Goal: Information Seeking & Learning: Learn about a topic

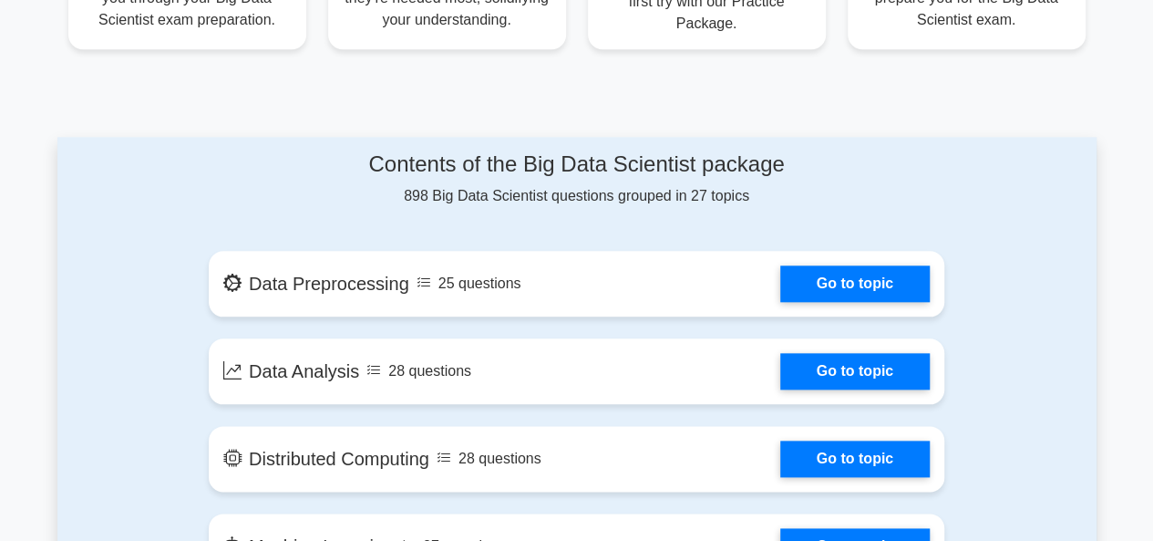
scroll to position [875, 0]
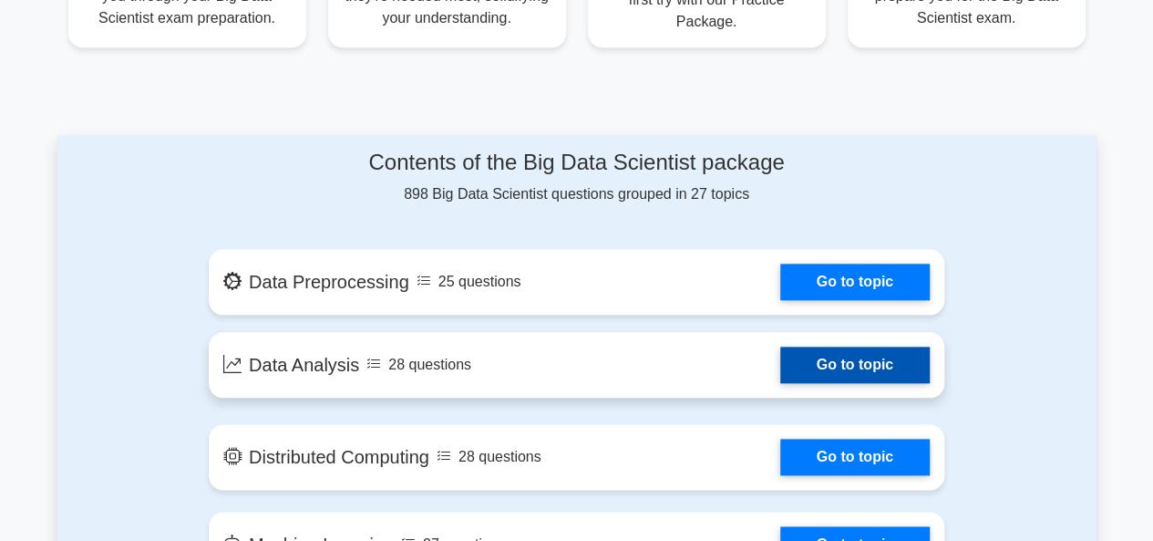
click at [780, 346] on link "Go to topic" at bounding box center [855, 364] width 150 height 36
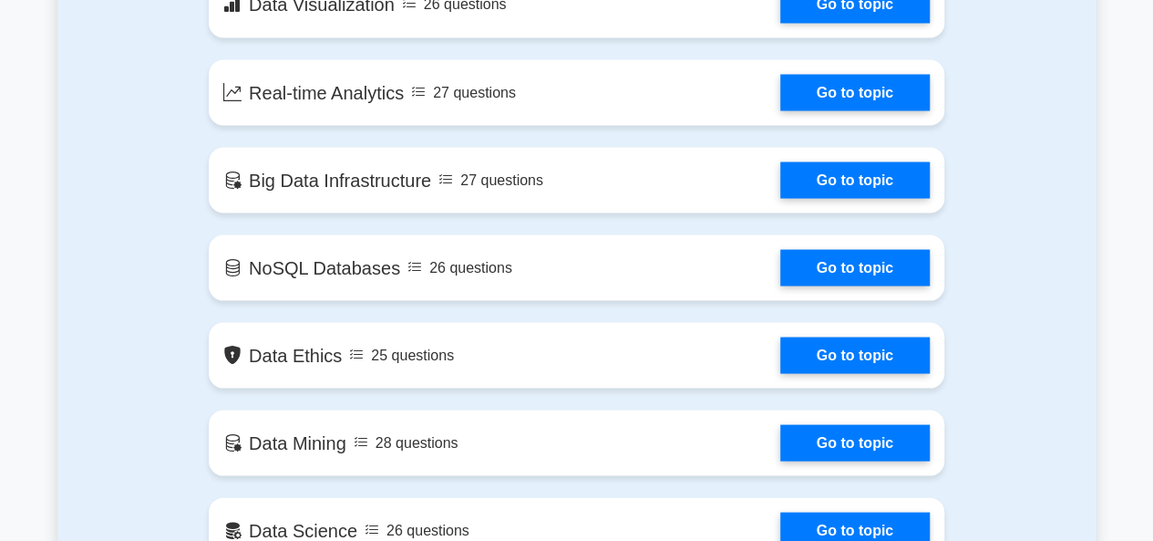
scroll to position [1641, 0]
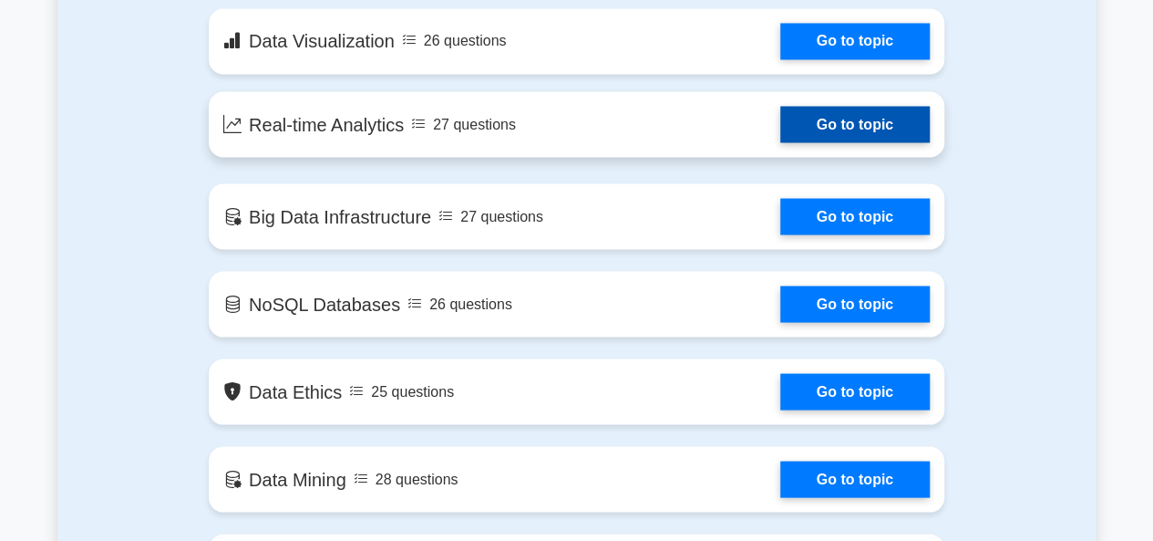
click at [780, 123] on link "Go to topic" at bounding box center [855, 124] width 150 height 36
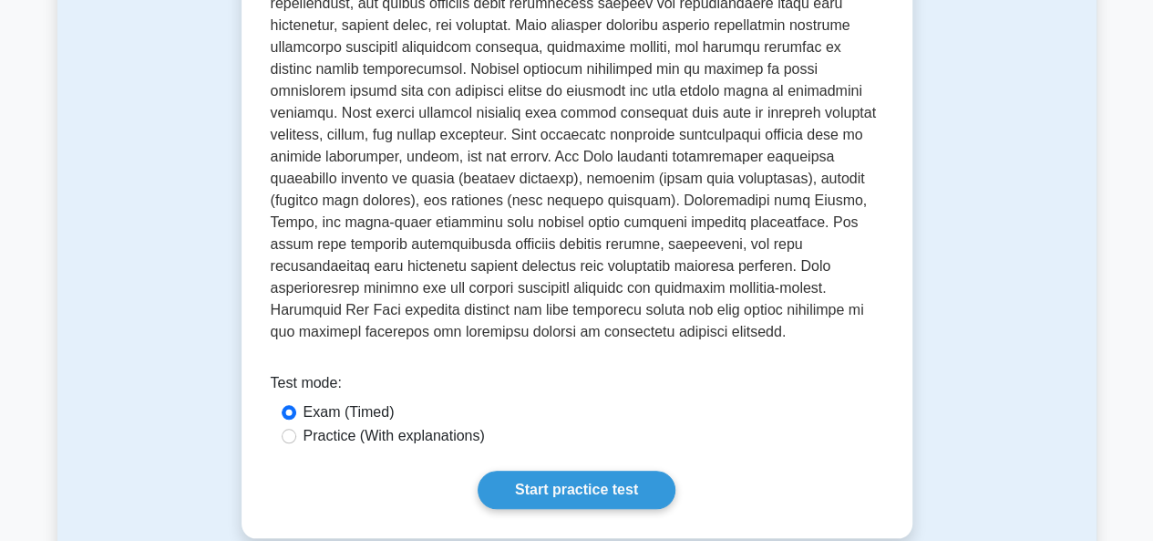
scroll to position [766, 0]
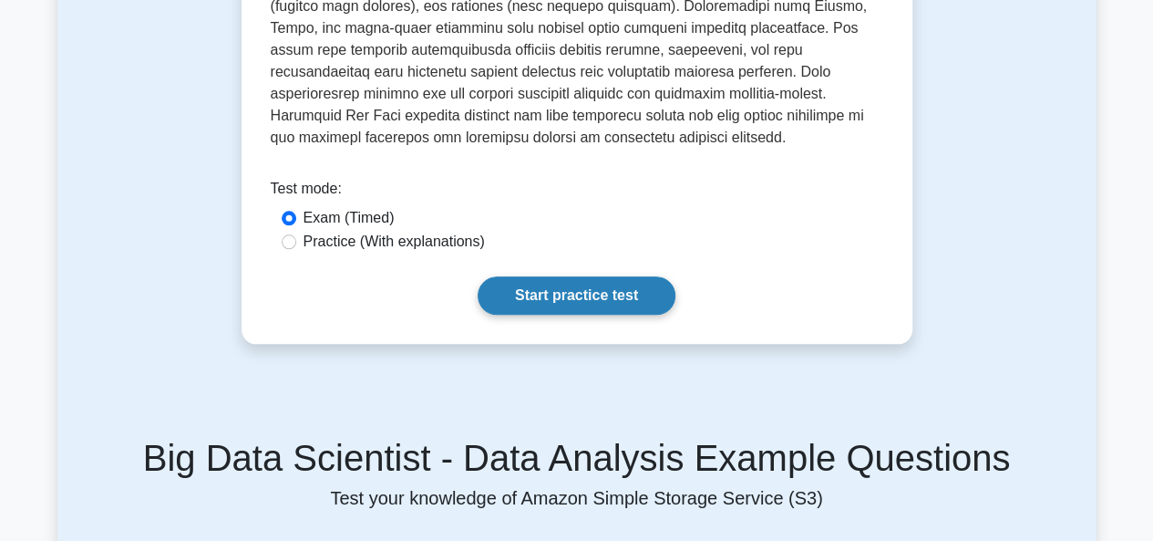
click at [536, 276] on link "Start practice test" at bounding box center [577, 295] width 198 height 38
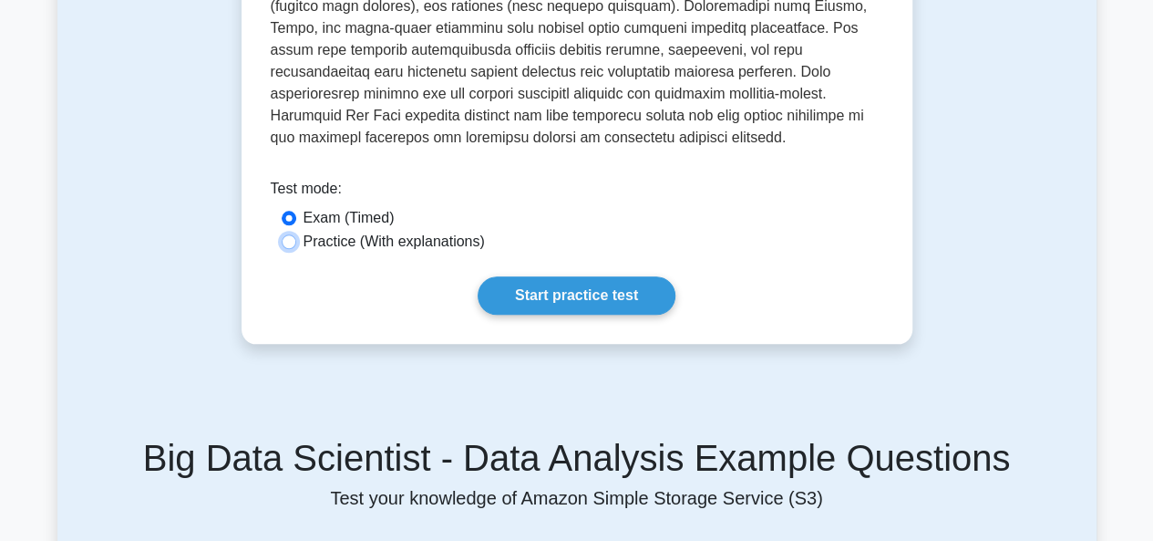
click at [290, 234] on input "Practice (With explanations)" at bounding box center [289, 241] width 15 height 15
radio input "true"
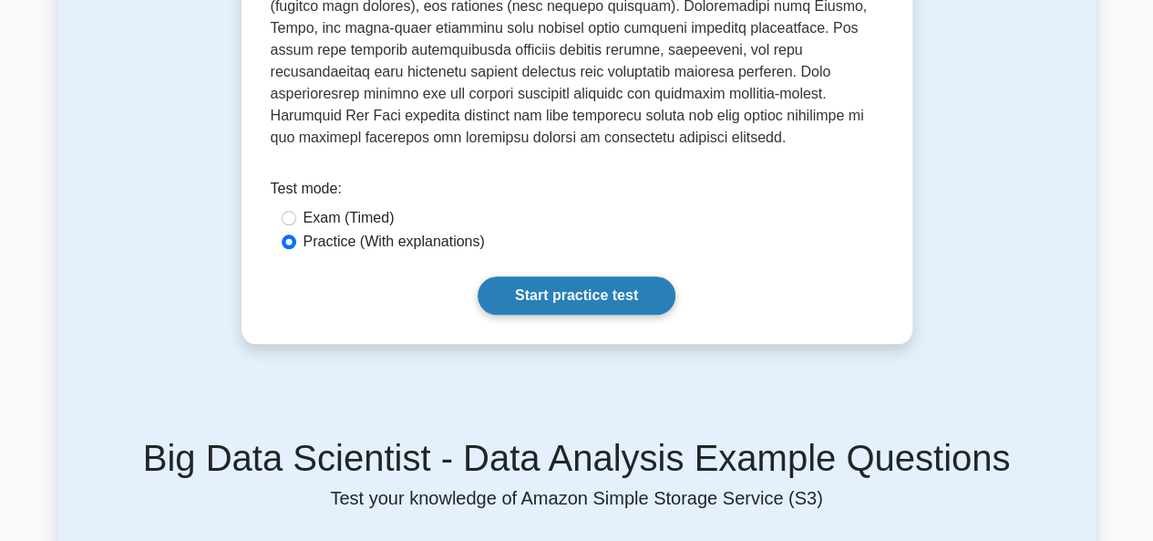
click at [510, 276] on link "Start practice test" at bounding box center [577, 295] width 198 height 38
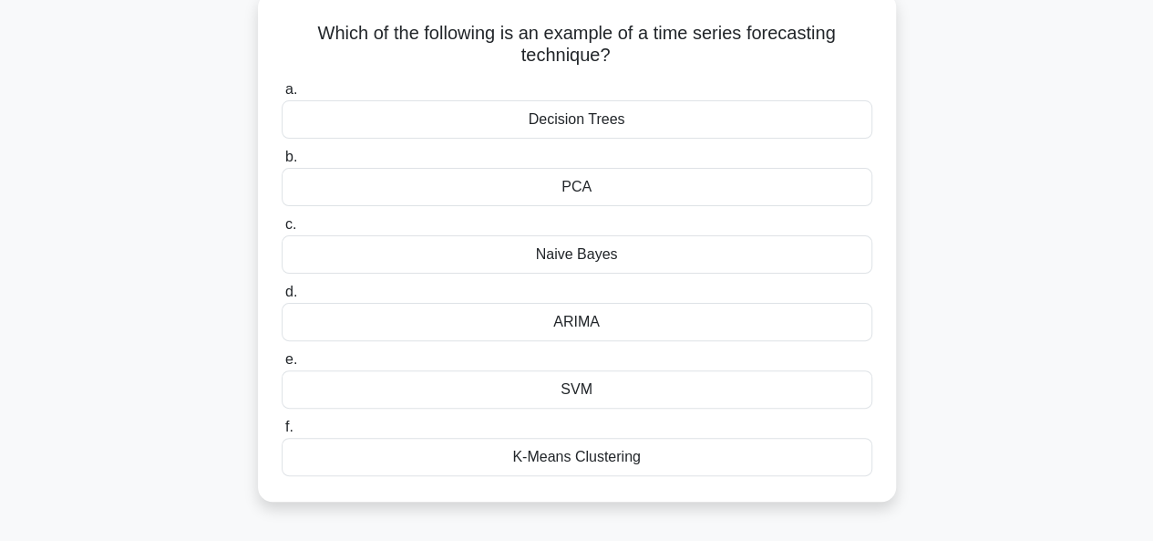
scroll to position [73, 0]
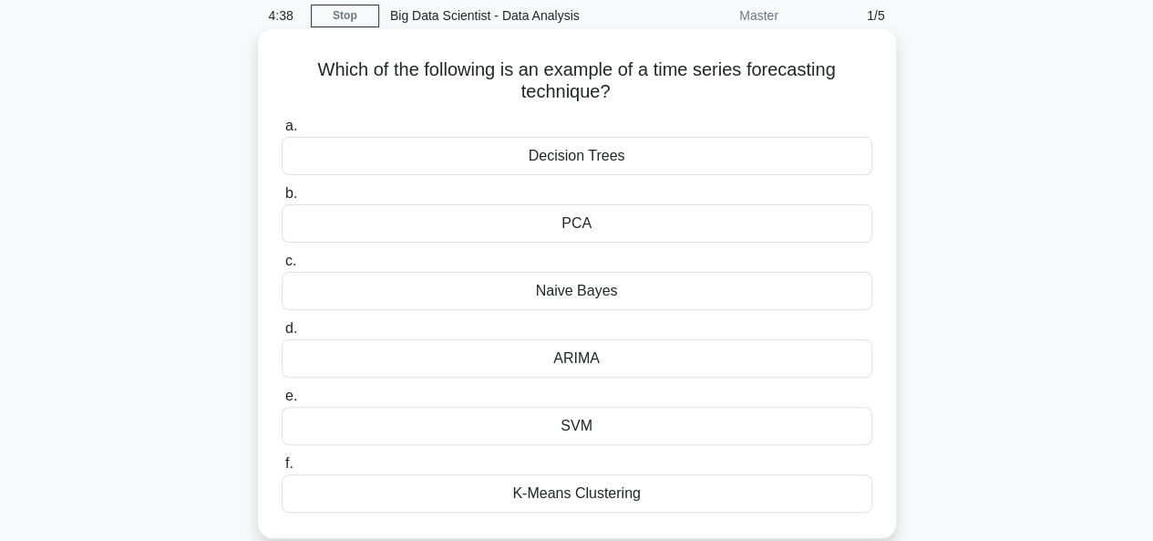
click at [376, 429] on div "SVM" at bounding box center [577, 426] width 591 height 38
click at [282, 402] on input "e. SVM" at bounding box center [282, 396] width 0 height 12
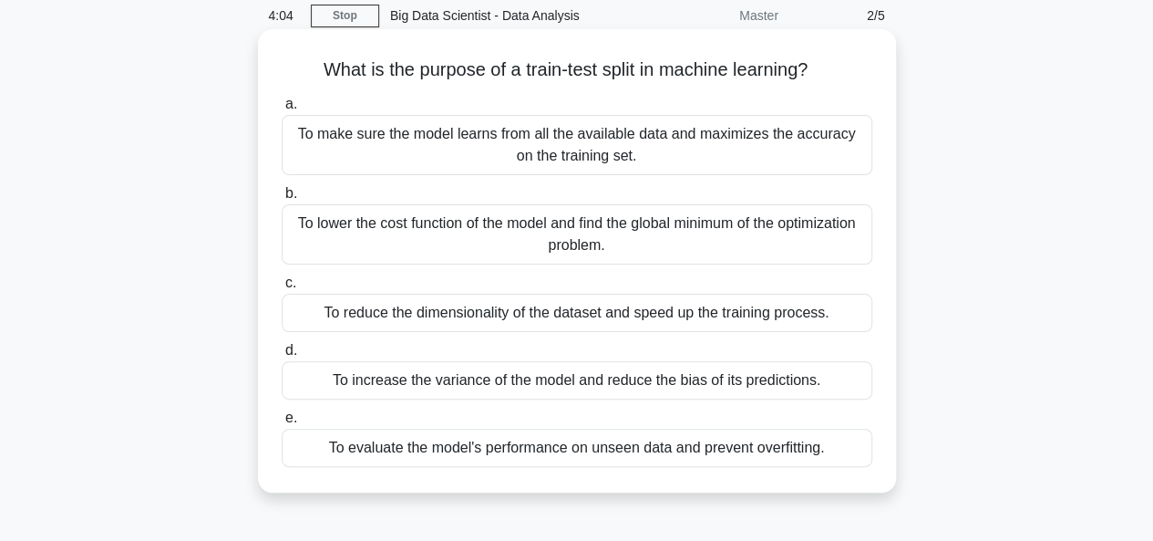
click at [346, 160] on div "To make sure the model learns from all the available data and maximizes the acc…" at bounding box center [577, 145] width 591 height 60
click at [282, 110] on input "a. To make sure the model learns from all the available data and maximizes the …" at bounding box center [282, 104] width 0 height 12
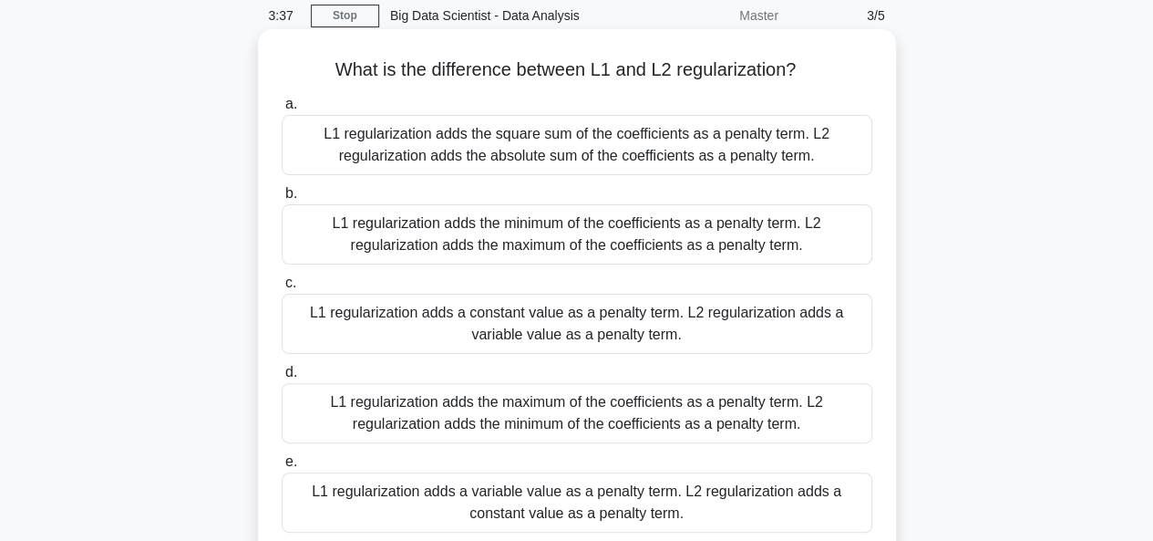
click at [536, 97] on label "a. L1 regularization adds the square sum of the coefficients as a penalty term.…" at bounding box center [577, 134] width 591 height 82
click at [282, 98] on input "a. L1 regularization adds the square sum of the coefficients as a penalty term.…" at bounding box center [282, 104] width 0 height 12
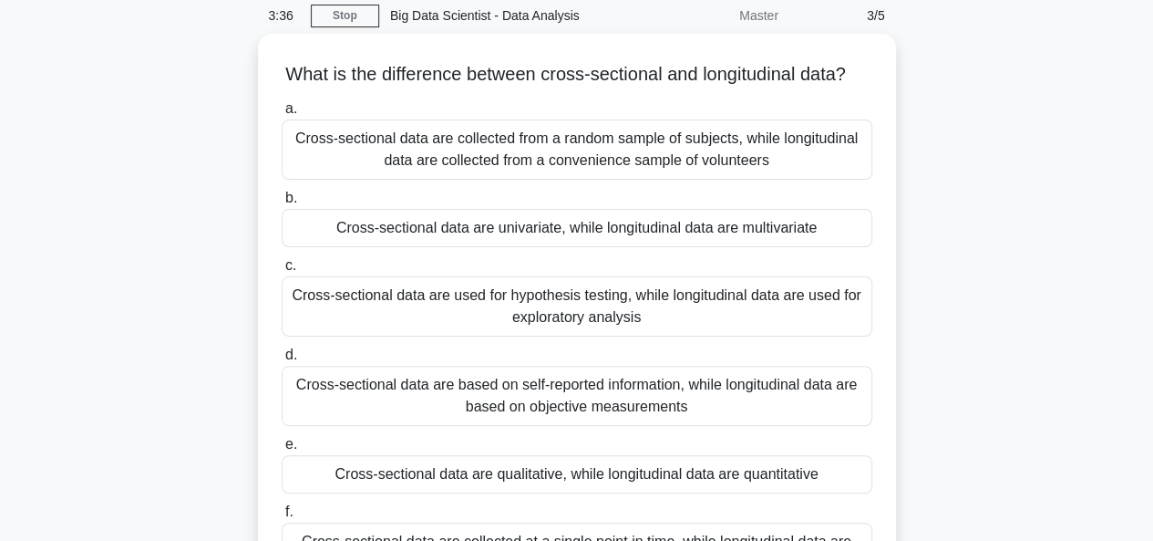
click at [536, 87] on h5 "What is the difference between cross-sectional and longitudinal data? .spinner_…" at bounding box center [577, 75] width 594 height 24
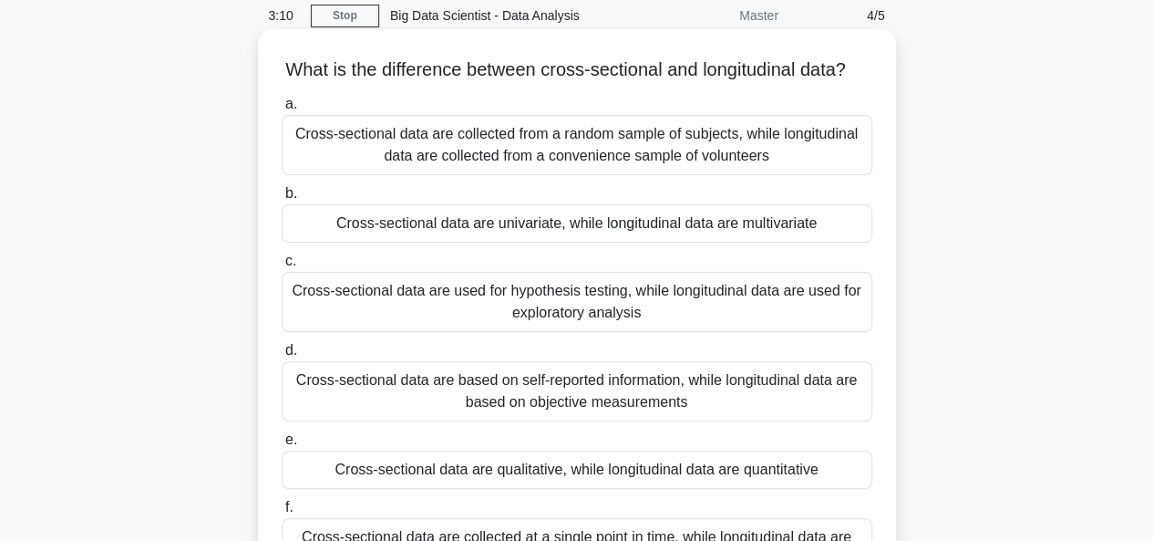
click at [541, 281] on label "c. Cross-sectional data are used for hypothesis testing, while longitudinal dat…" at bounding box center [577, 291] width 591 height 82
click at [282, 267] on input "c. Cross-sectional data are used for hypothesis testing, while longitudinal dat…" at bounding box center [282, 261] width 0 height 12
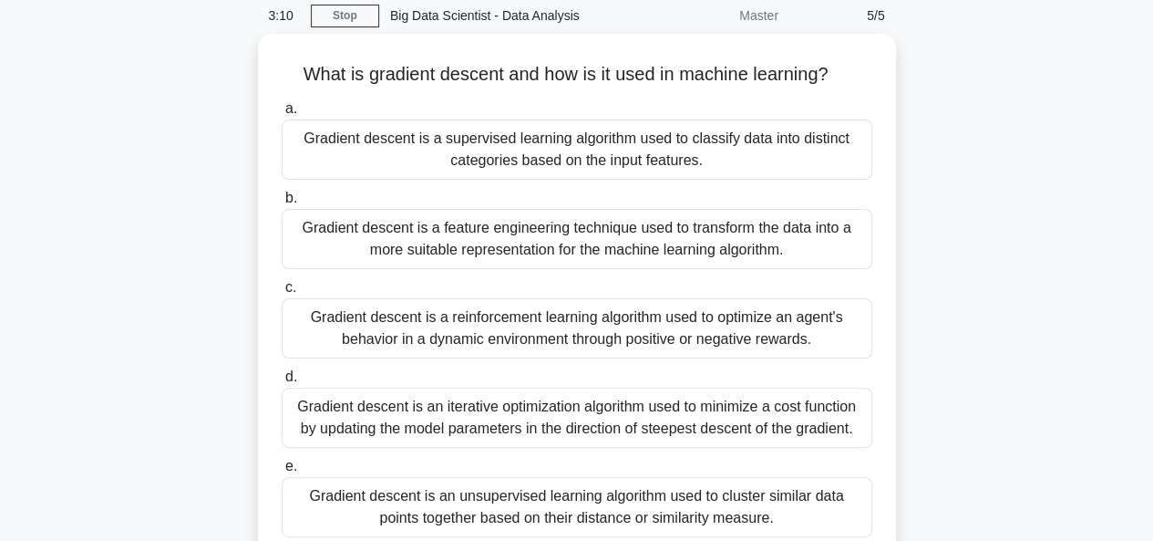
scroll to position [0, 0]
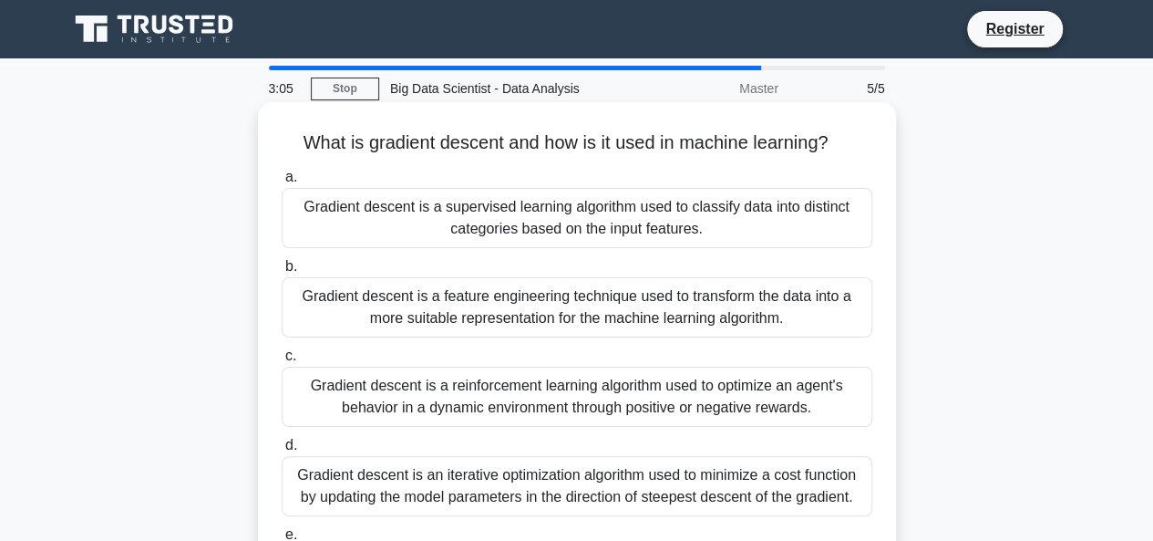
click at [572, 416] on div "Gradient descent is a reinforcement learning algorithm used to optimize an agen…" at bounding box center [577, 396] width 591 height 60
click at [282, 362] on input "c. Gradient descent is a reinforcement learning algorithm used to optimize an a…" at bounding box center [282, 356] width 0 height 12
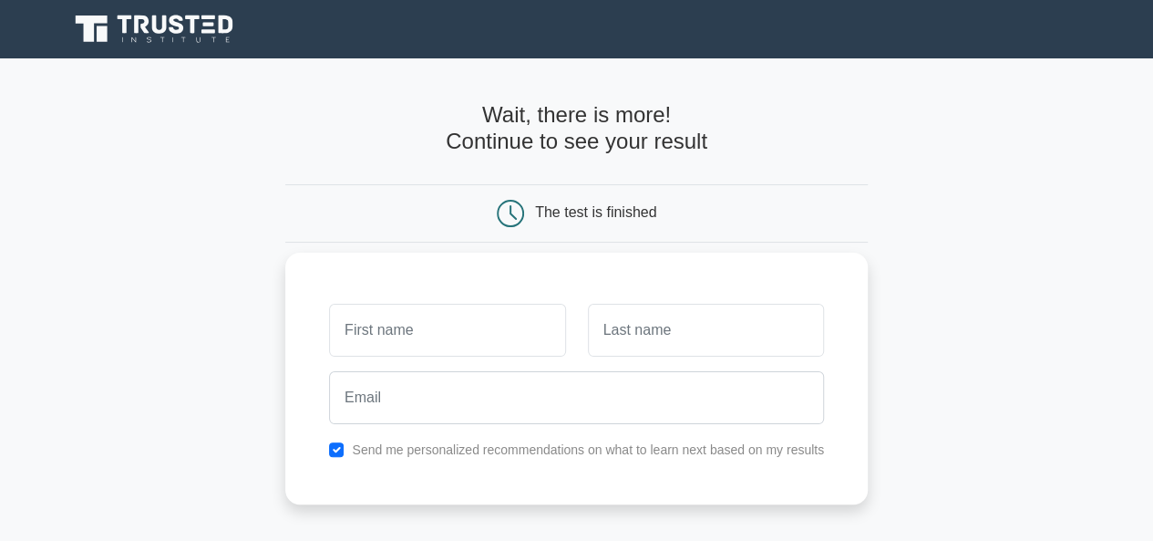
click at [439, 337] on input "text" at bounding box center [447, 330] width 236 height 53
type input "k"
type input "aisha"
click at [665, 326] on input "text" at bounding box center [706, 330] width 236 height 53
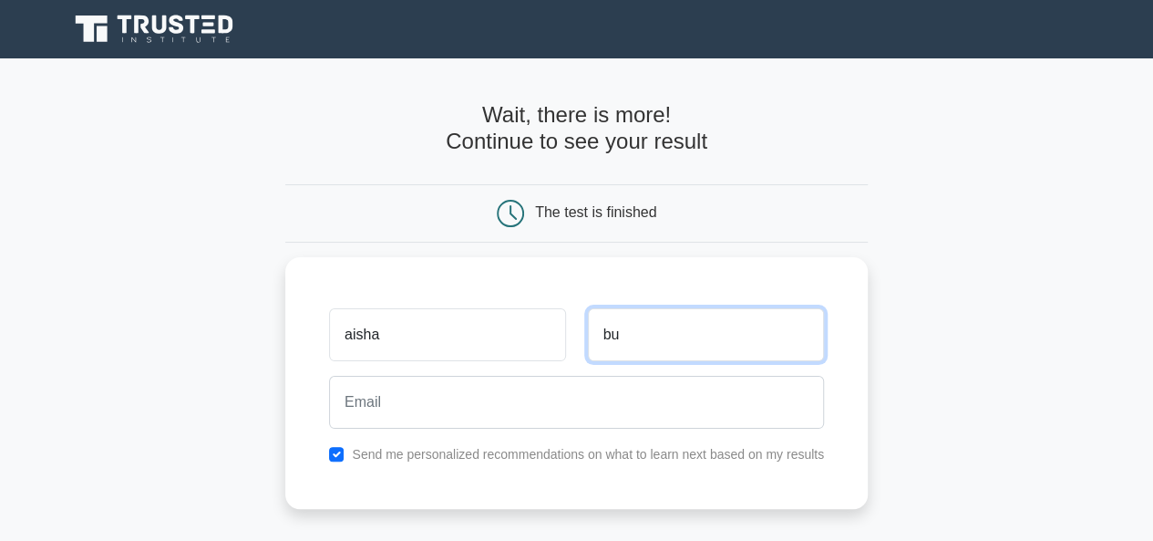
type input "b"
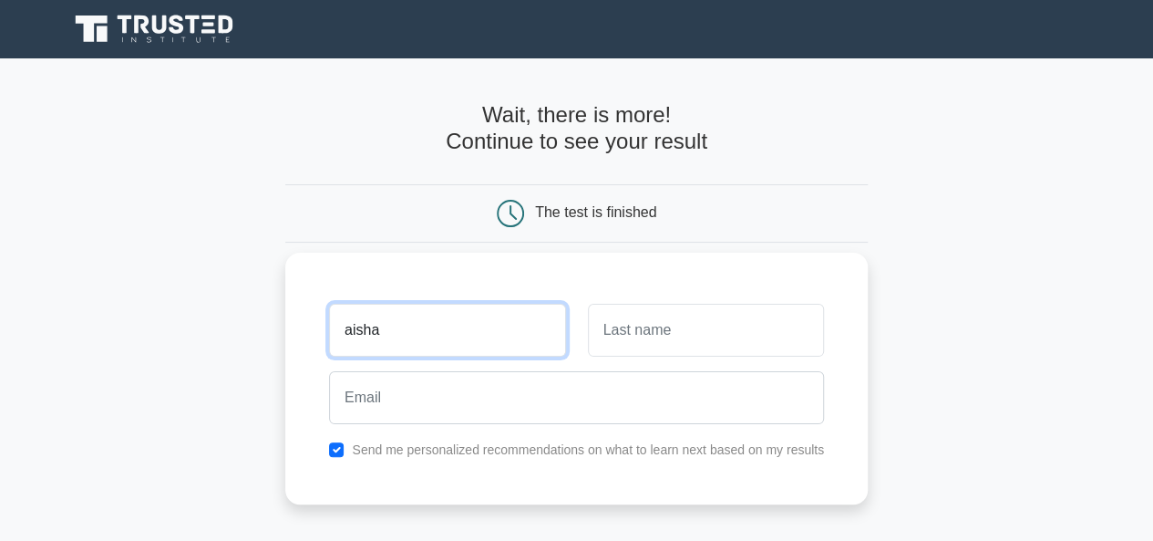
click at [478, 327] on input "aisha" at bounding box center [447, 330] width 236 height 53
type input "a"
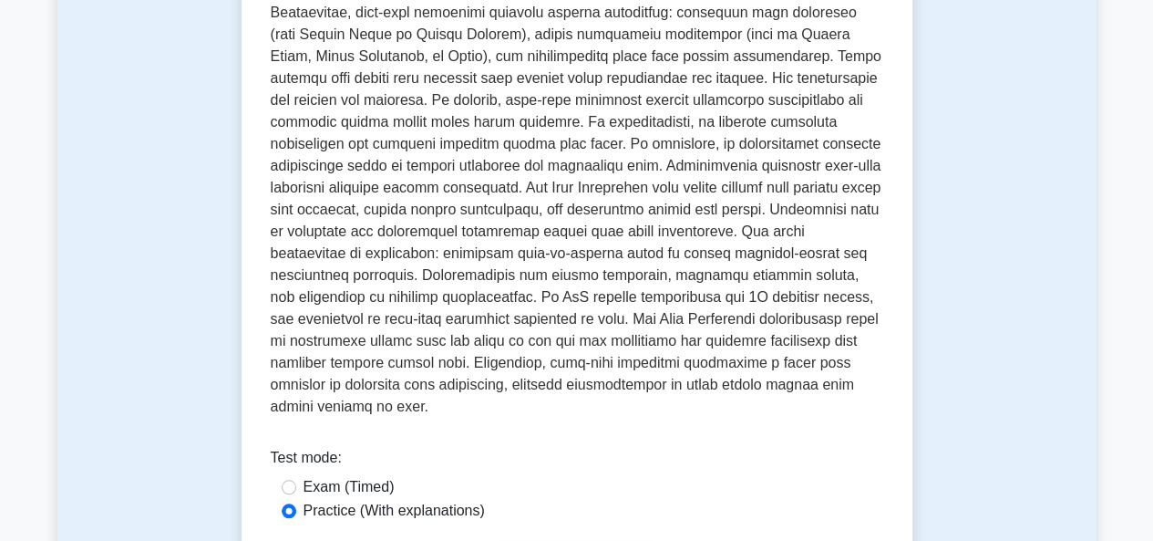
scroll to position [656, 0]
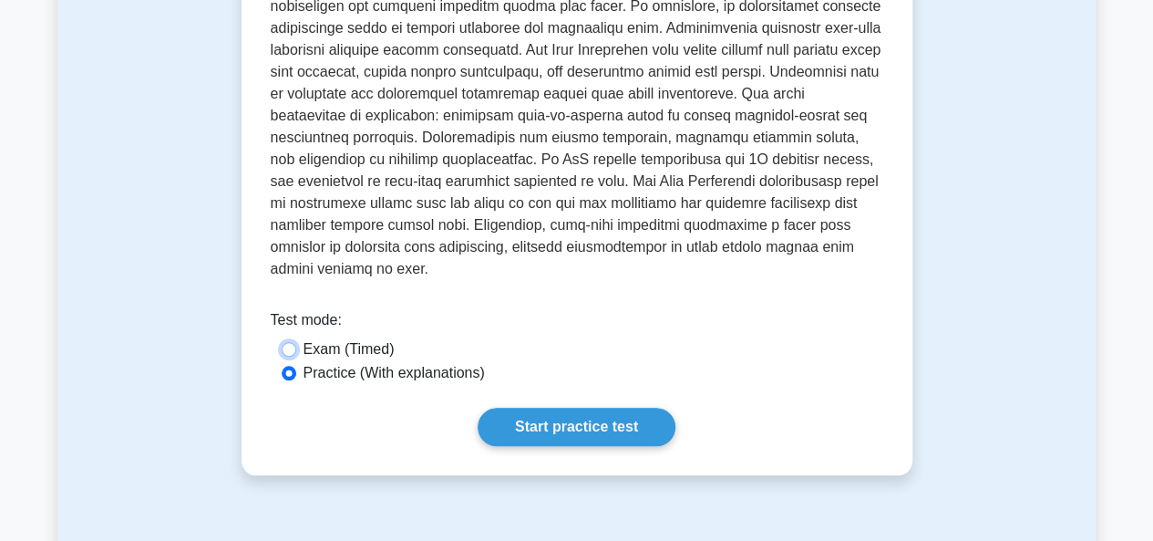
click at [292, 342] on input "Exam (Timed)" at bounding box center [289, 349] width 15 height 15
radio input "true"
click at [530, 413] on link "Start practice test" at bounding box center [577, 426] width 198 height 38
